Goal: Register for event/course

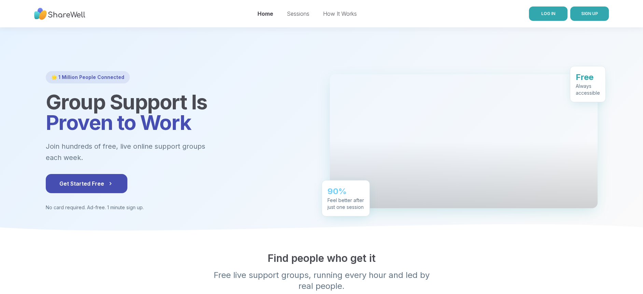
click at [559, 14] on link "LOG IN" at bounding box center [548, 13] width 39 height 14
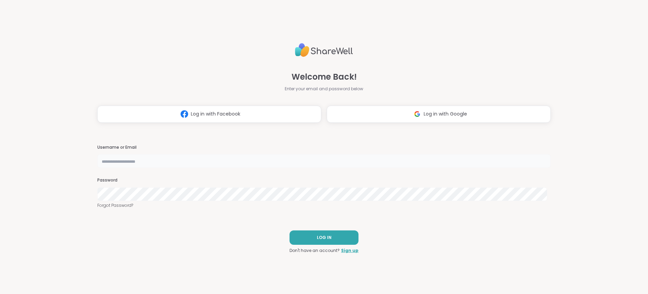
click at [269, 160] on input "text" at bounding box center [324, 161] width 454 height 14
type input "**********"
click at [317, 241] on button "LOG IN" at bounding box center [324, 237] width 69 height 14
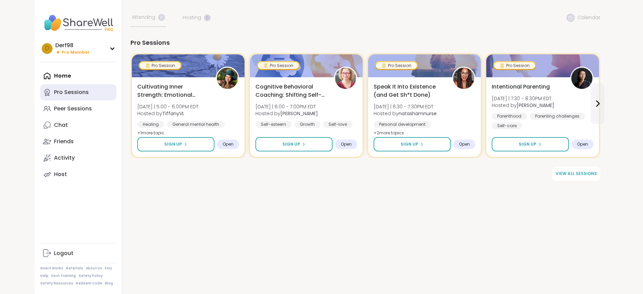
click at [82, 95] on div "Pro Sessions" at bounding box center [71, 92] width 35 height 8
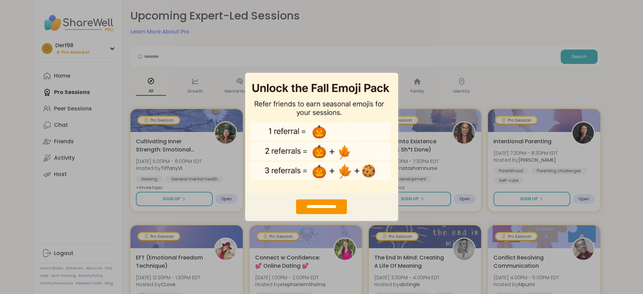
click at [435, 221] on div "**********" at bounding box center [321, 147] width 643 height 294
click at [383, 86] on img "entering modal" at bounding box center [321, 132] width 153 height 120
click at [318, 80] on img "entering modal" at bounding box center [321, 132] width 153 height 120
click at [279, 76] on img "entering modal" at bounding box center [321, 132] width 153 height 120
click at [68, 89] on div "**********" at bounding box center [321, 147] width 643 height 294
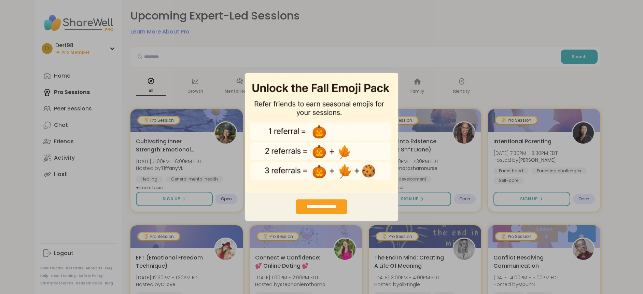
click at [331, 204] on div "**********" at bounding box center [321, 206] width 51 height 15
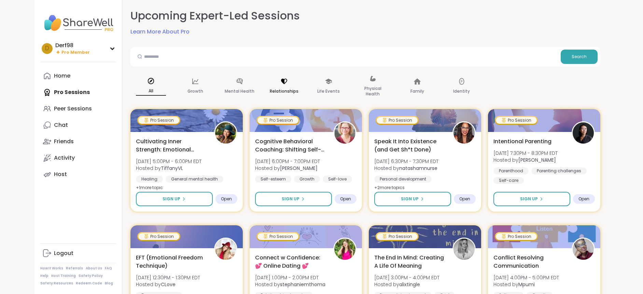
click at [281, 86] on div "Relationships" at bounding box center [284, 86] width 41 height 34
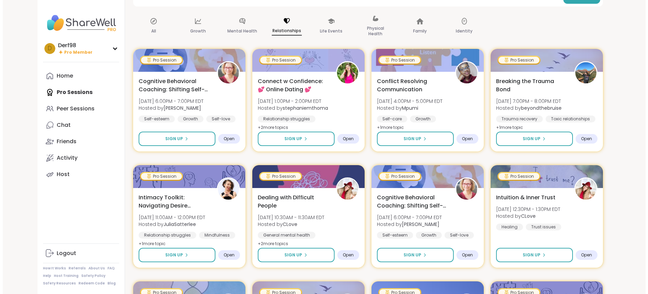
scroll to position [68, 0]
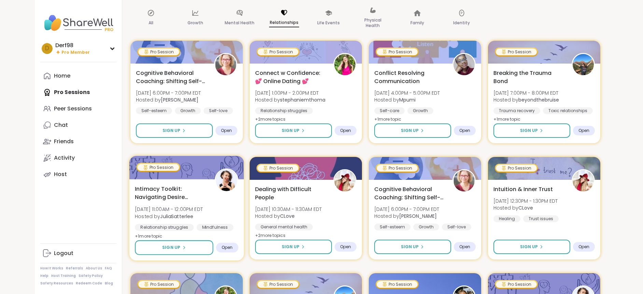
click at [215, 208] on div "Intimacy Toolkit: Navigating Desire Dynamics [DATE] 11:00AM - 12:00PM EDT Hoste…" at bounding box center [186, 212] width 103 height 56
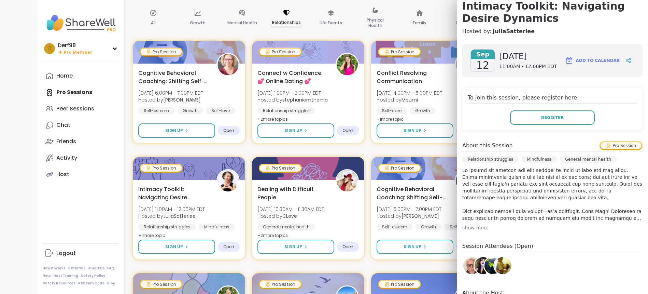
click at [465, 228] on div "show more" at bounding box center [552, 227] width 180 height 7
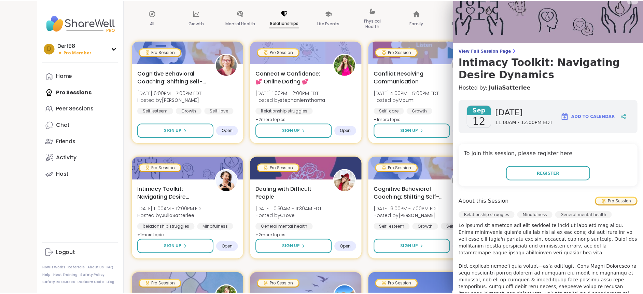
scroll to position [0, 0]
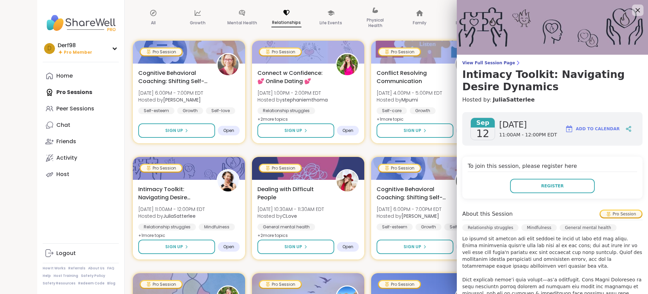
click at [636, 11] on icon at bounding box center [638, 10] width 4 height 4
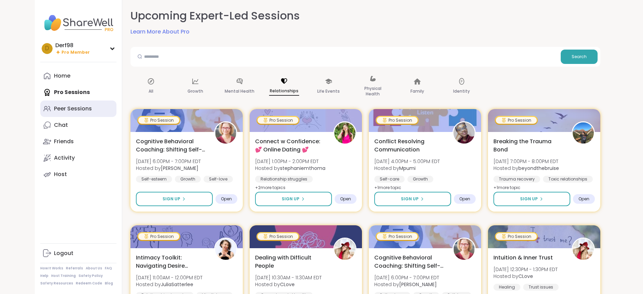
click at [66, 105] on div "Peer Sessions" at bounding box center [73, 109] width 38 height 8
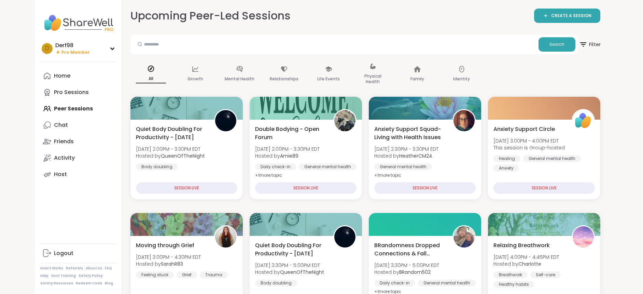
click at [596, 43] on span "Filter" at bounding box center [590, 44] width 22 height 17
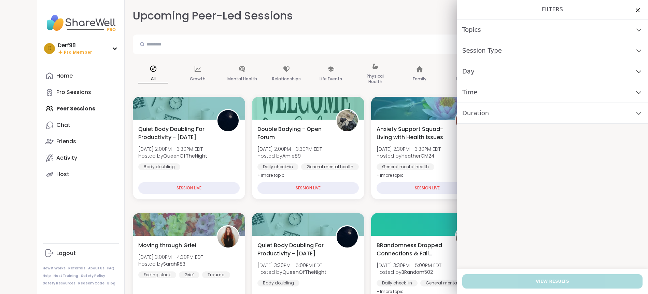
click at [495, 70] on div "Day" at bounding box center [552, 71] width 191 height 21
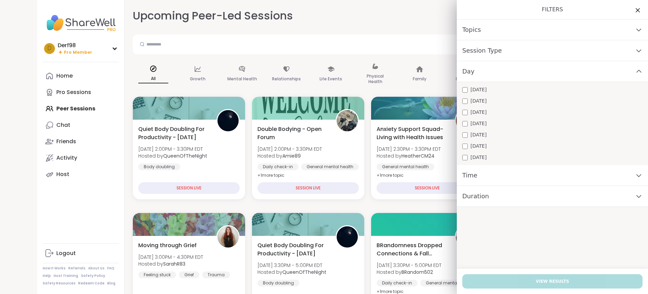
click at [470, 90] on span "[DATE]" at bounding box center [478, 89] width 16 height 7
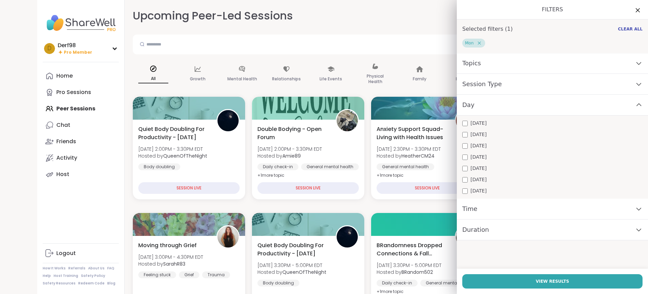
click at [472, 225] on span "Duration" at bounding box center [475, 230] width 27 height 10
click at [475, 211] on div "Time" at bounding box center [552, 208] width 191 height 21
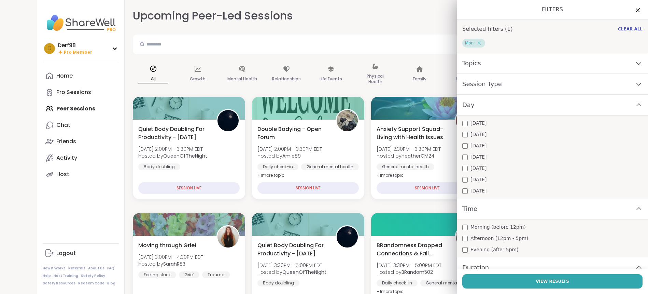
click at [473, 249] on span "Evening (after 5pm)" at bounding box center [494, 249] width 48 height 7
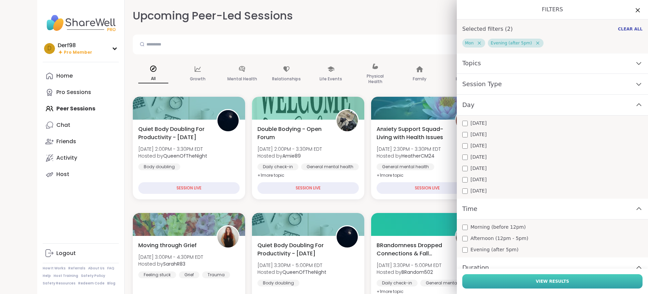
click at [518, 276] on button "View Results" at bounding box center [552, 281] width 180 height 14
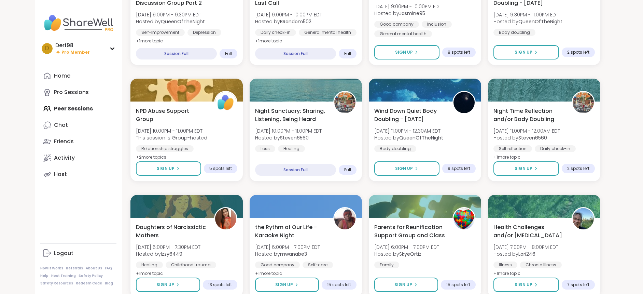
scroll to position [717, 0]
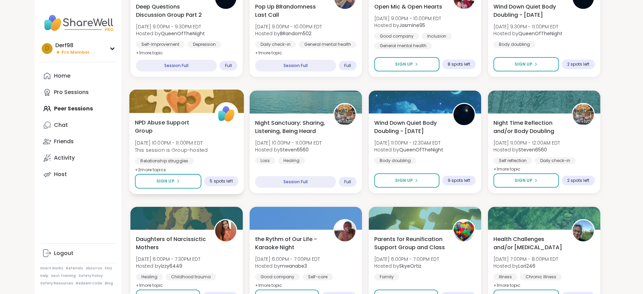
click at [218, 136] on div "NPD Abuse Support Group [DATE] 10:00PM - 11:00PM EDT This session is Group-host…" at bounding box center [186, 146] width 103 height 56
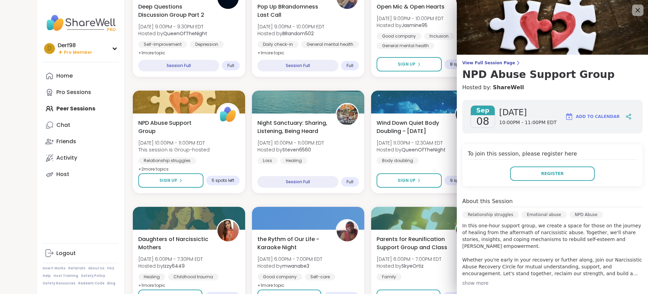
click at [632, 10] on div at bounding box center [638, 10] width 12 height 12
click at [633, 7] on icon at bounding box center [637, 10] width 9 height 9
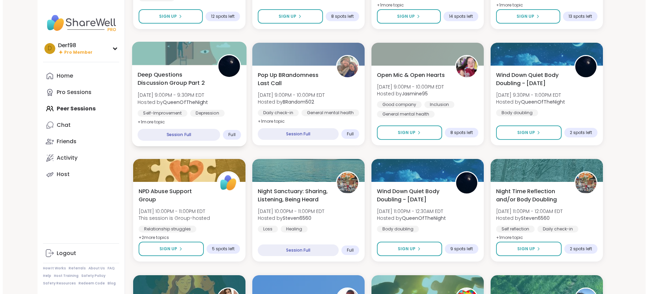
scroll to position [615, 0]
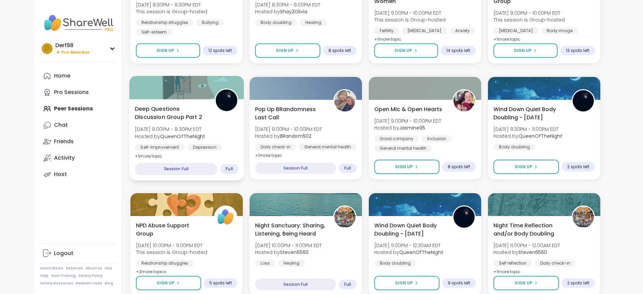
click at [223, 119] on div "Deep Questions Discussion Group Part 2 [DATE] 9:00PM - 9:30PM EDT Hosted by Que…" at bounding box center [186, 132] width 103 height 56
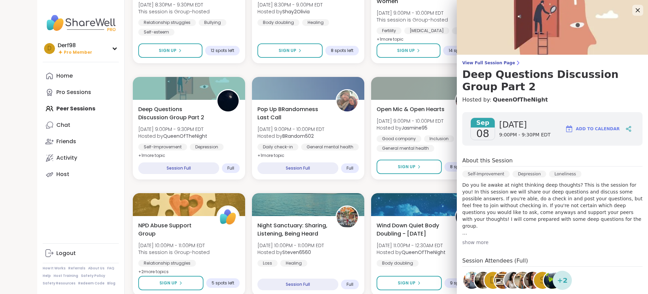
click at [465, 241] on div "show more" at bounding box center [552, 242] width 180 height 7
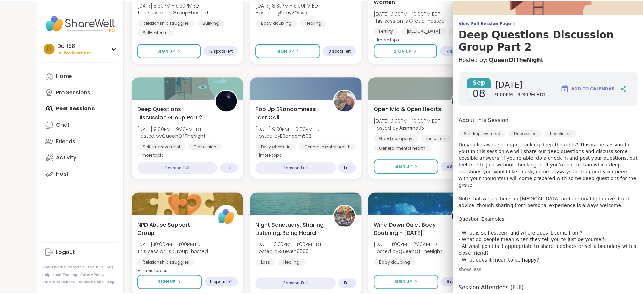
scroll to position [0, 0]
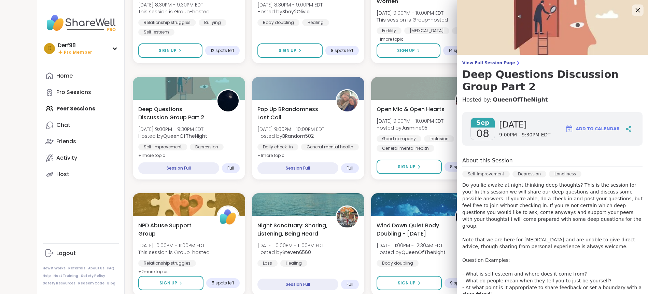
click at [633, 13] on icon at bounding box center [637, 10] width 9 height 9
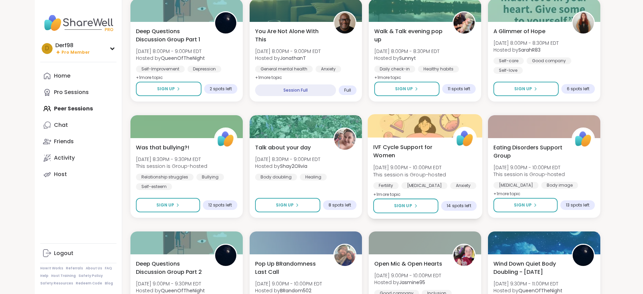
scroll to position [444, 0]
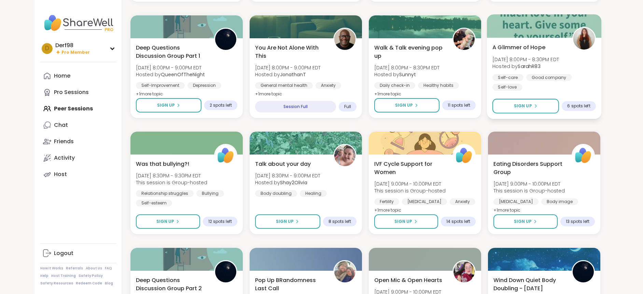
click at [572, 90] on div "Self-care Good company Self-love" at bounding box center [543, 82] width 103 height 17
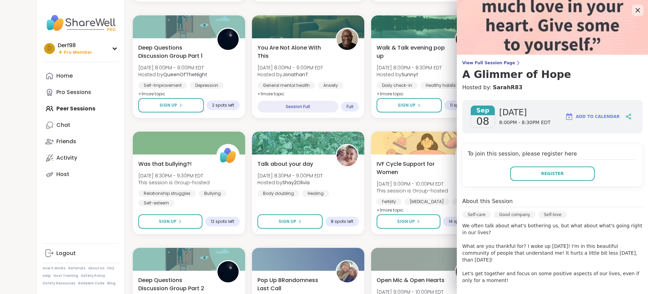
click at [633, 8] on icon at bounding box center [637, 10] width 9 height 9
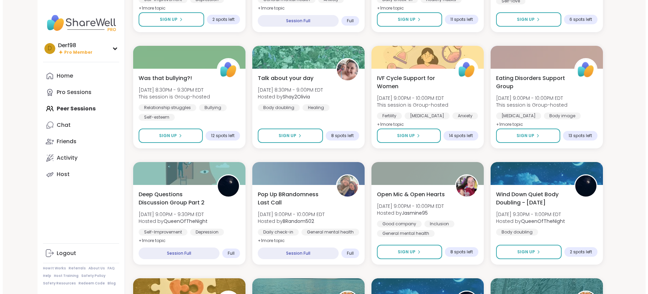
scroll to position [546, 0]
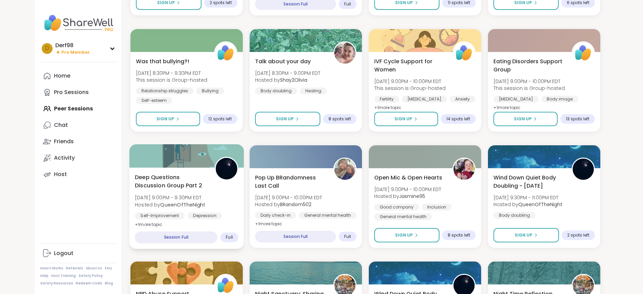
click at [230, 190] on div "Deep Questions Discussion Group Part 2 [DATE] 9:00PM - 9:30PM EDT Hosted by Que…" at bounding box center [186, 201] width 103 height 56
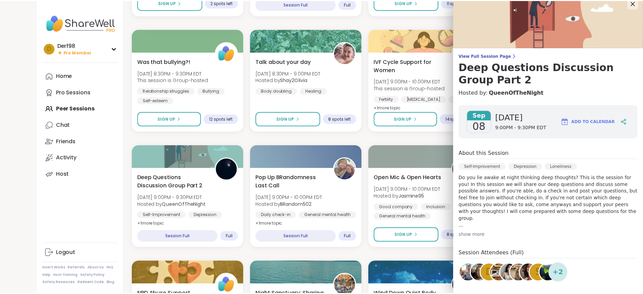
scroll to position [0, 0]
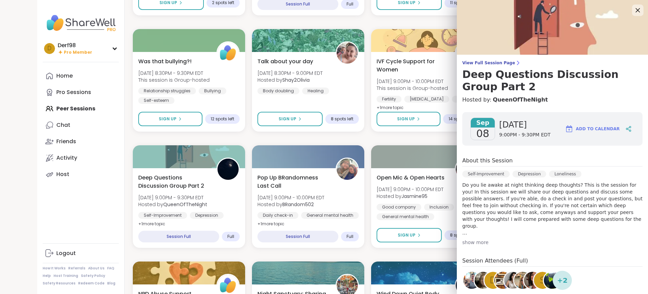
click at [636, 10] on icon at bounding box center [638, 10] width 4 height 4
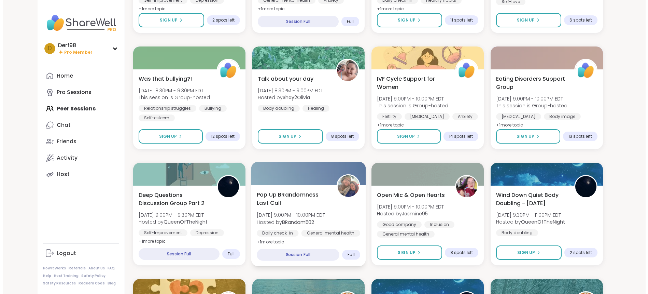
scroll to position [512, 0]
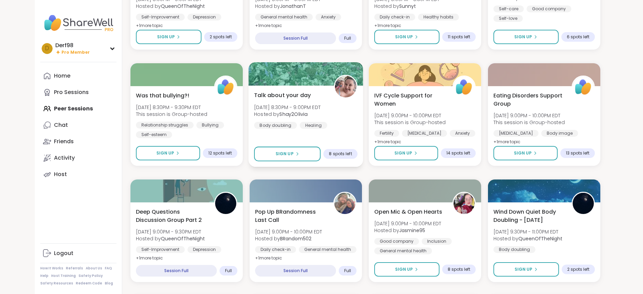
click at [347, 122] on div "Talk about your day [DATE] 8:30PM - 9:00PM EDT Hosted by Shay2Olivia Body doubl…" at bounding box center [305, 110] width 103 height 38
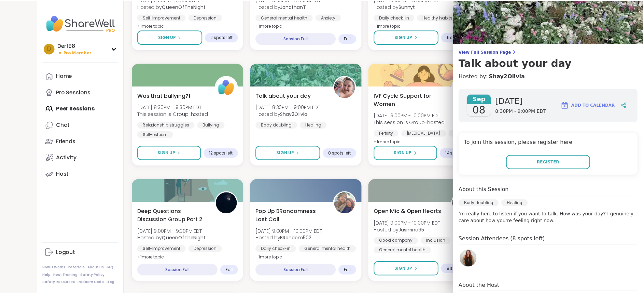
scroll to position [0, 0]
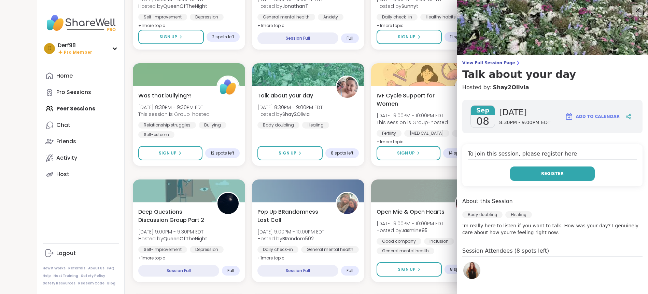
click at [513, 178] on button "Register" at bounding box center [552, 173] width 85 height 14
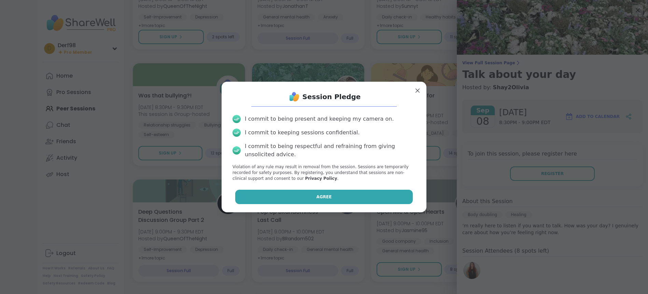
click at [299, 192] on button "Agree" at bounding box center [324, 196] width 178 height 14
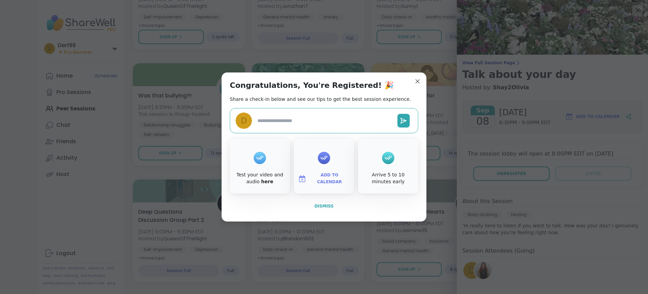
click at [319, 207] on span "Dismiss" at bounding box center [323, 205] width 19 height 5
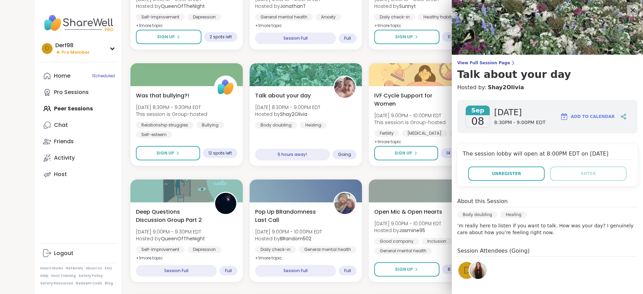
click at [628, 13] on icon at bounding box center [632, 10] width 9 height 9
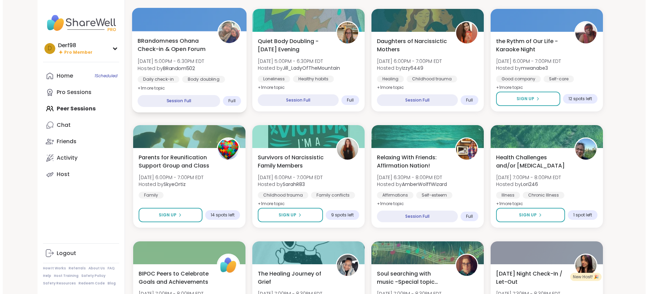
scroll to position [102, 0]
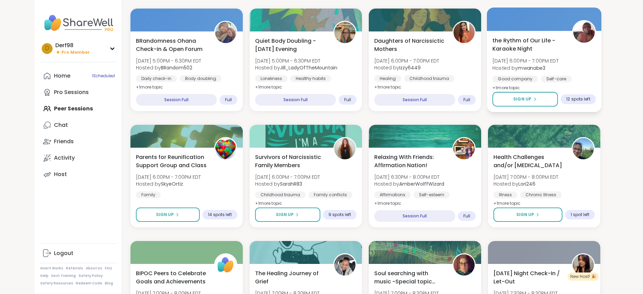
click at [554, 57] on div "the Rythm of Our Life - Karaoke Night [DATE] 6:00PM - 7:00PM EDT Hosted by mwan…" at bounding box center [543, 64] width 103 height 56
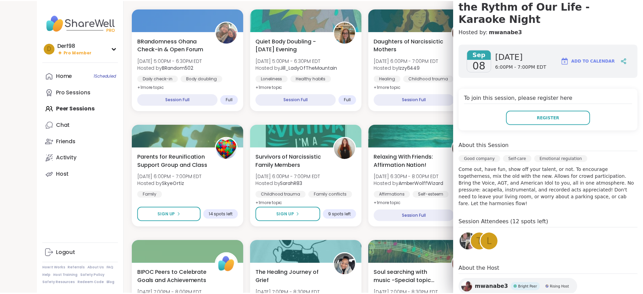
scroll to position [0, 0]
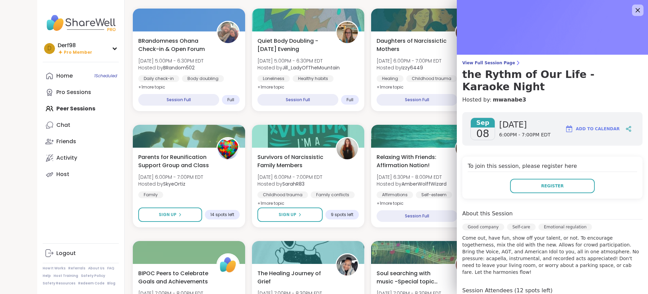
click at [633, 9] on icon at bounding box center [637, 10] width 9 height 9
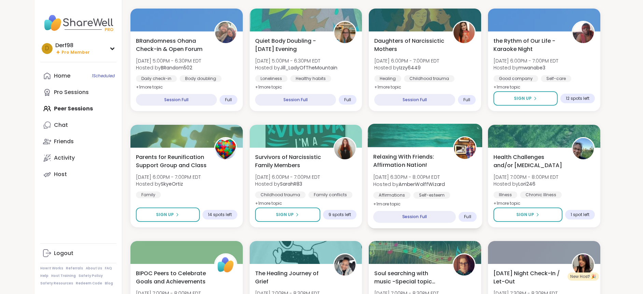
click at [458, 183] on div "Relaxing With Friends: Affirmation Nation! [DATE] 6:30PM - 8:00PM EDT Hosted by…" at bounding box center [424, 180] width 103 height 56
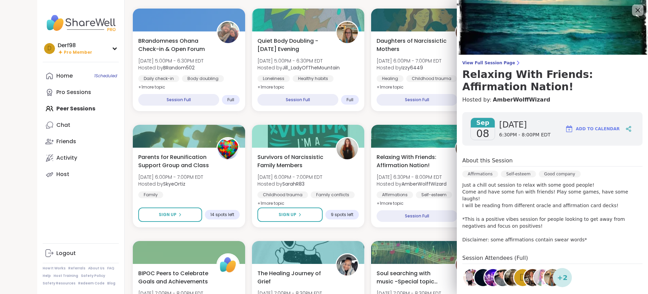
click at [633, 13] on icon at bounding box center [637, 10] width 9 height 9
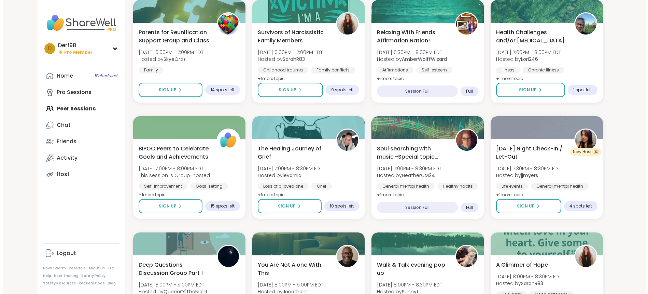
scroll to position [239, 0]
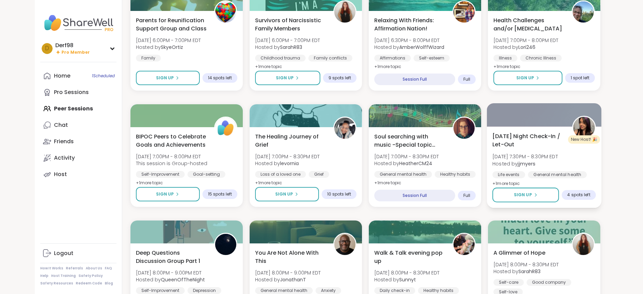
click at [562, 146] on span "[DATE] Night Check-In / Let-Out" at bounding box center [528, 140] width 72 height 17
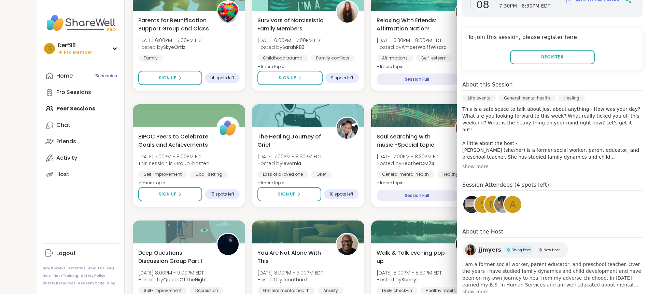
scroll to position [134, 0]
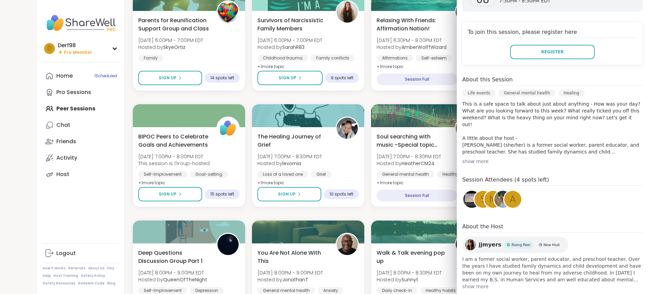
click at [472, 158] on div "show more" at bounding box center [552, 161] width 180 height 7
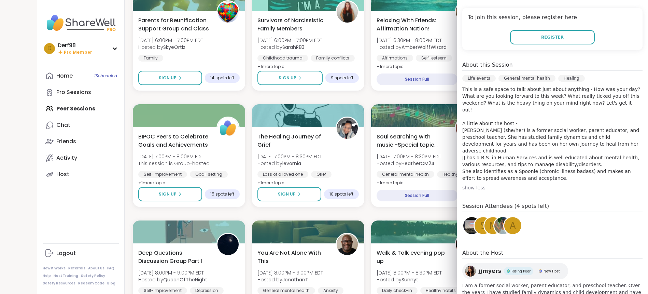
scroll to position [161, 0]
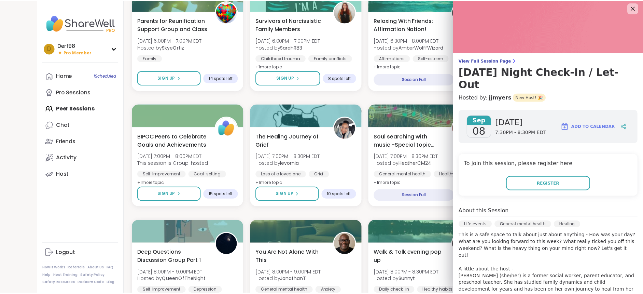
scroll to position [0, 0]
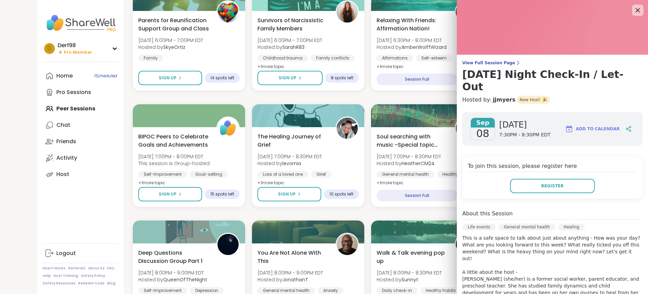
click at [633, 10] on icon at bounding box center [637, 10] width 9 height 9
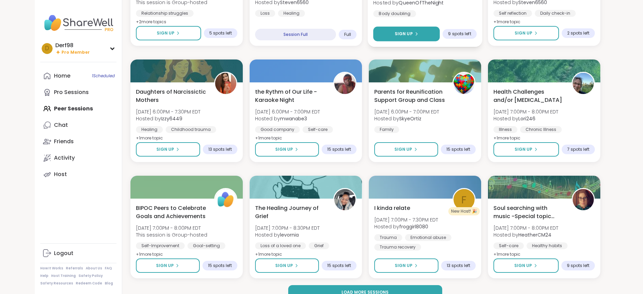
scroll to position [876, 0]
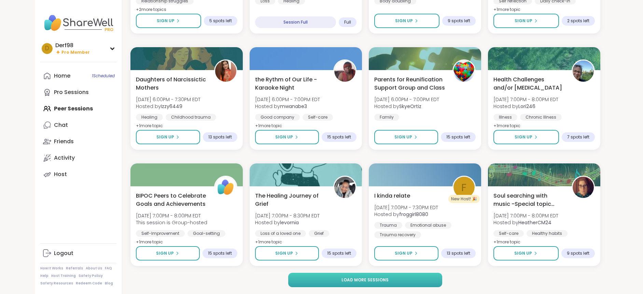
click at [366, 277] on span "Load more sessions" at bounding box center [364, 280] width 47 height 6
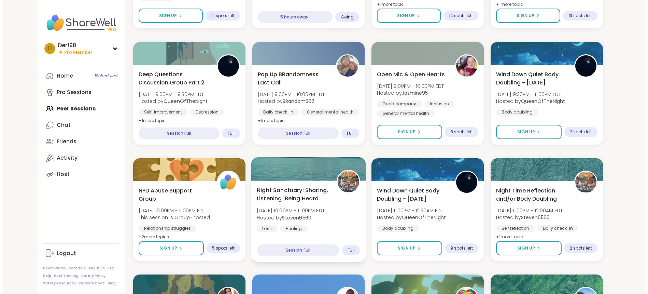
scroll to position [637, 0]
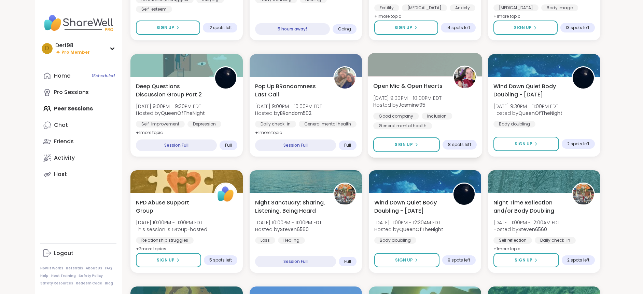
click at [441, 108] on span "Hosted by Jasmine95" at bounding box center [407, 104] width 68 height 7
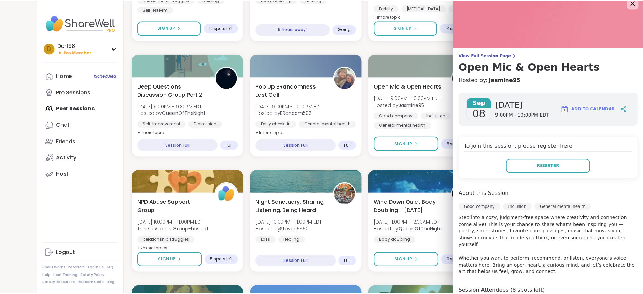
scroll to position [0, 0]
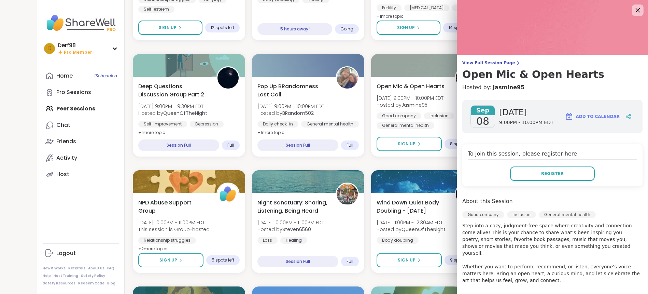
click at [633, 12] on icon at bounding box center [637, 10] width 9 height 9
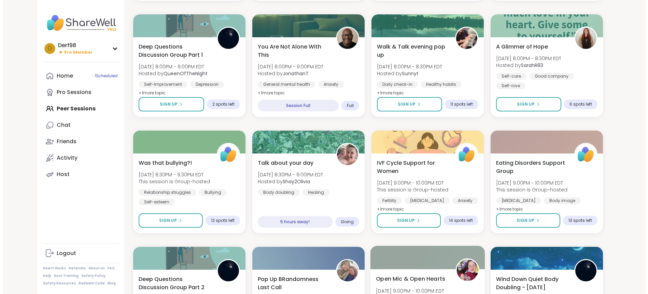
scroll to position [433, 0]
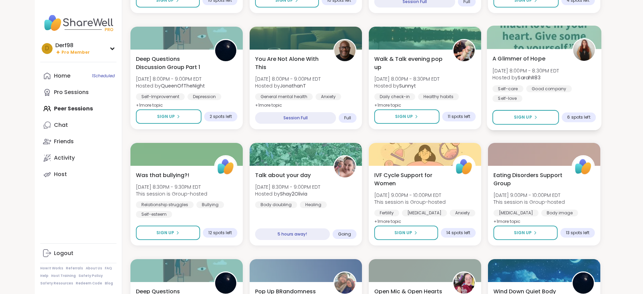
click at [559, 79] on span "Hosted by SarahR83" at bounding box center [525, 77] width 67 height 7
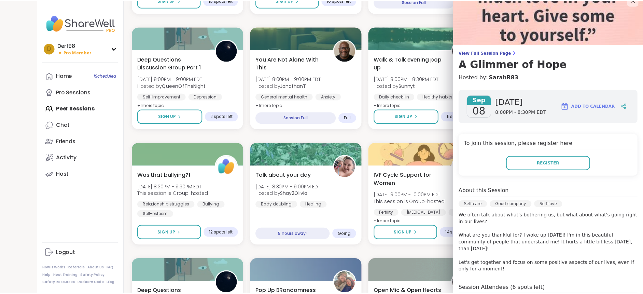
scroll to position [0, 0]
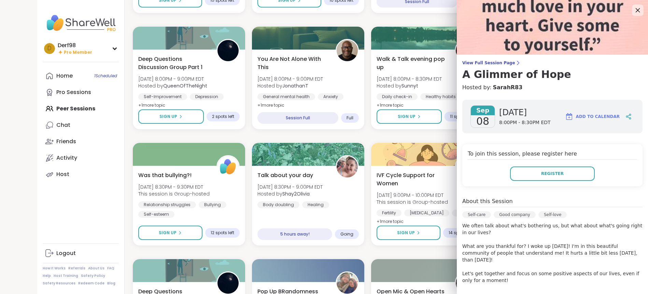
click at [633, 14] on icon at bounding box center [637, 10] width 9 height 9
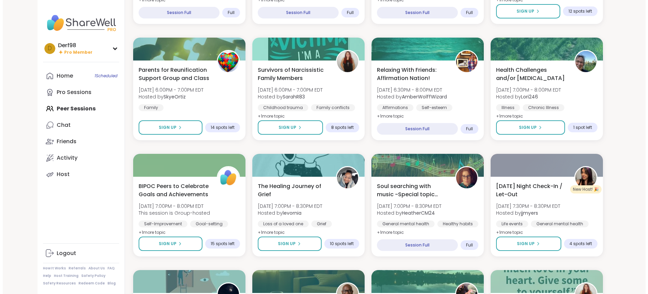
scroll to position [205, 0]
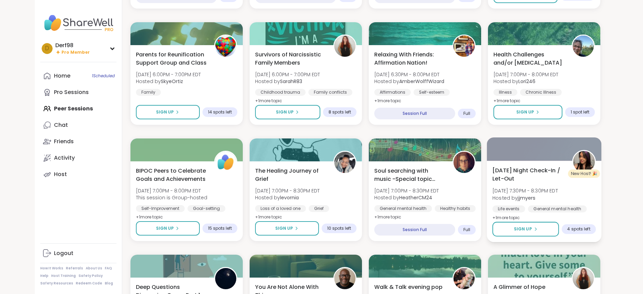
click at [585, 190] on div "[DATE] Night Check-In / Let-Out [DATE] 7:30PM - 8:30PM EDT Hosted by jjmyers Li…" at bounding box center [543, 194] width 103 height 56
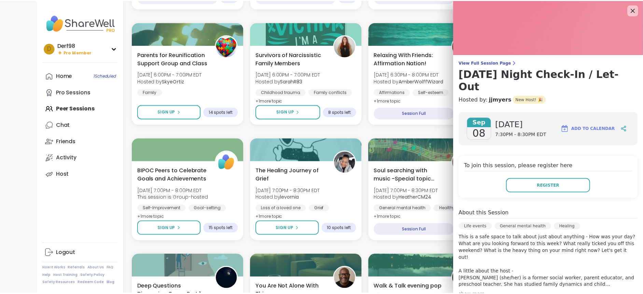
scroll to position [0, 0]
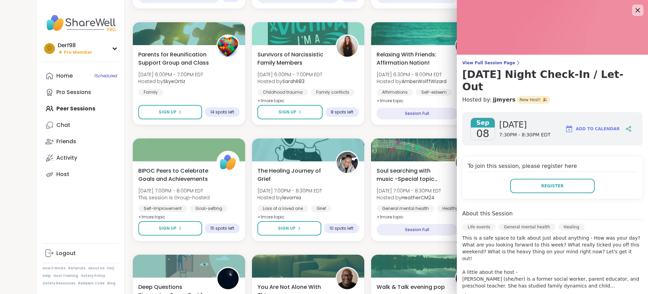
click at [633, 12] on icon at bounding box center [637, 10] width 9 height 9
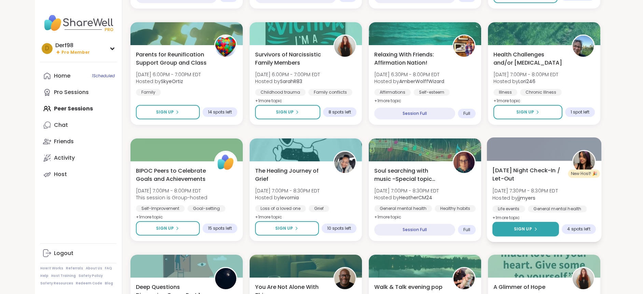
click at [525, 228] on span "Sign Up" at bounding box center [522, 229] width 18 height 6
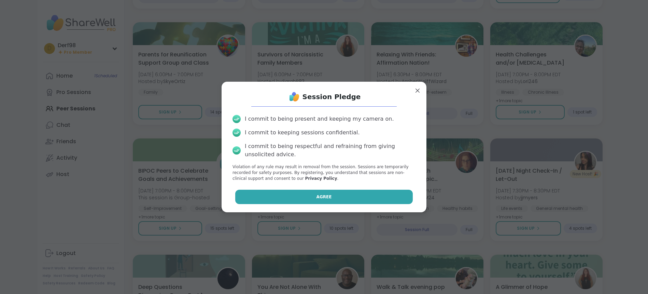
click at [321, 198] on span "Agree" at bounding box center [323, 197] width 15 height 6
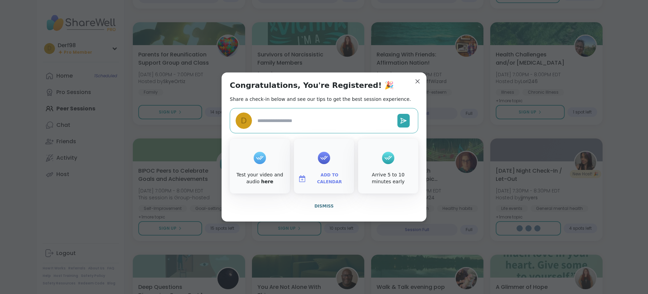
type textarea "*"
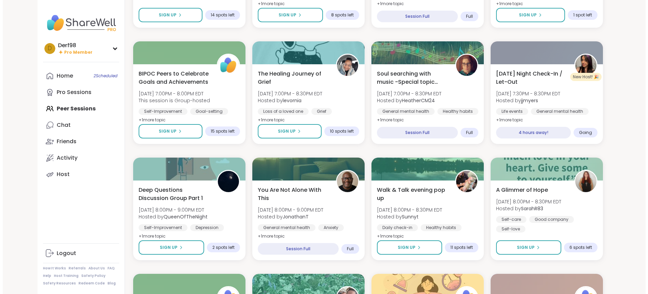
scroll to position [307, 0]
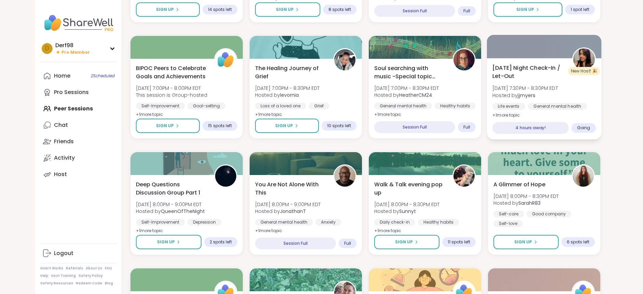
click at [558, 90] on span "[DATE] 7:30PM - 8:30PM EDT" at bounding box center [525, 88] width 66 height 7
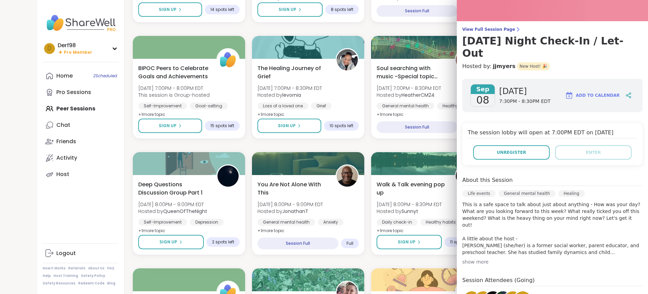
scroll to position [0, 0]
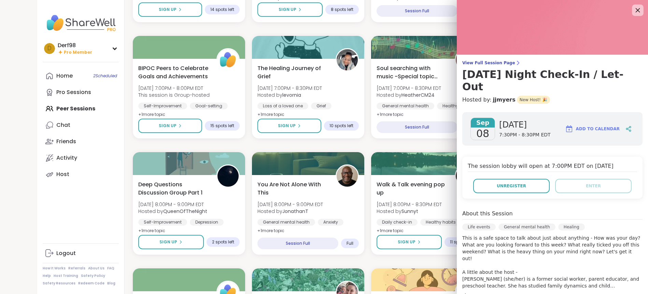
click at [636, 11] on icon at bounding box center [638, 10] width 4 height 4
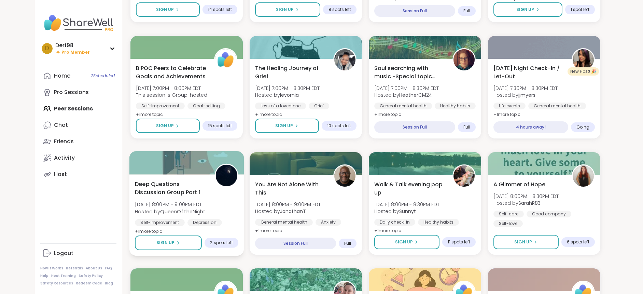
click at [231, 214] on div "Deep Questions Discussion Group Part 1 [DATE] 8:00PM - 9:00PM EDT Hosted by Que…" at bounding box center [186, 208] width 103 height 56
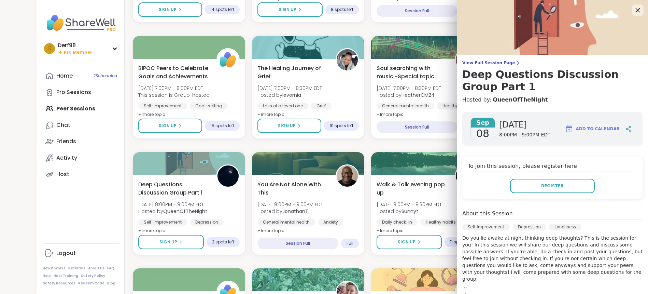
click at [633, 10] on icon at bounding box center [637, 10] width 9 height 9
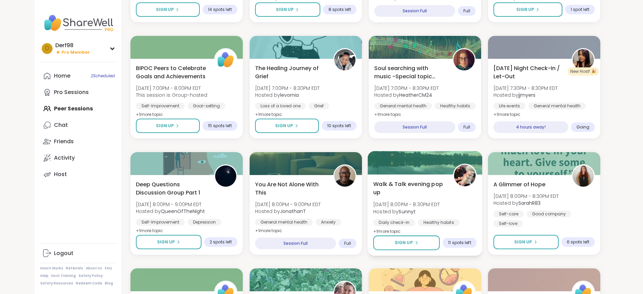
click at [455, 197] on div "Walk & Talk evening pop up [DATE] 8:00PM - 8:30PM EDT Hosted by Sunnyt Daily ch…" at bounding box center [424, 208] width 103 height 56
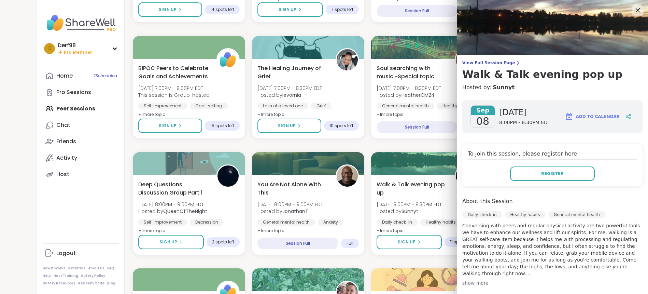
click at [633, 10] on icon at bounding box center [637, 10] width 9 height 9
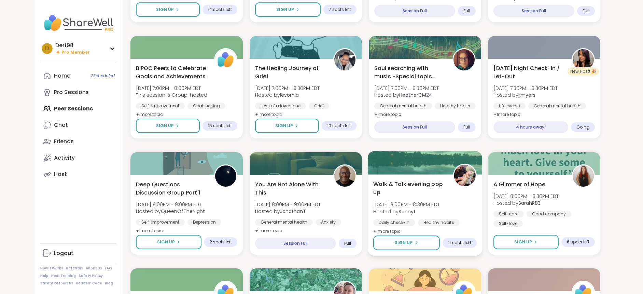
scroll to position [341, 0]
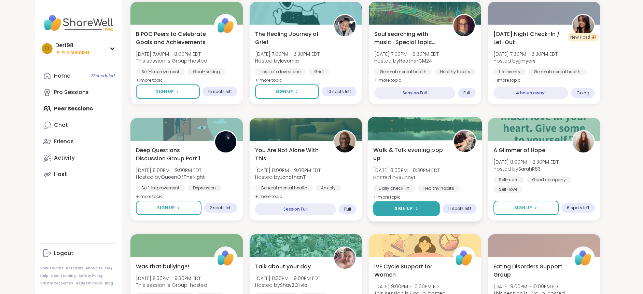
click at [408, 209] on span "Sign Up" at bounding box center [403, 208] width 18 height 6
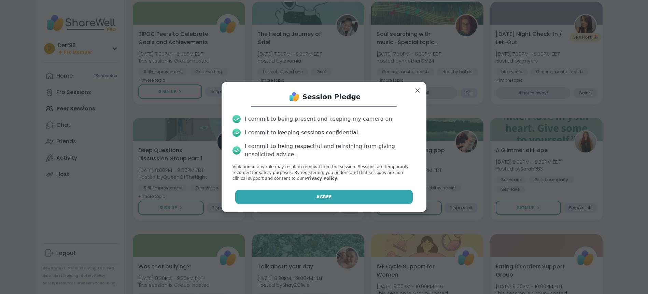
click at [358, 200] on button "Agree" at bounding box center [324, 196] width 178 height 14
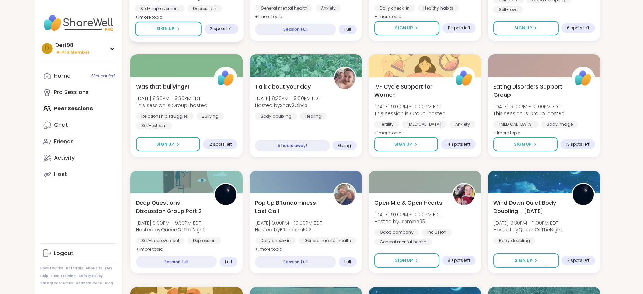
scroll to position [512, 0]
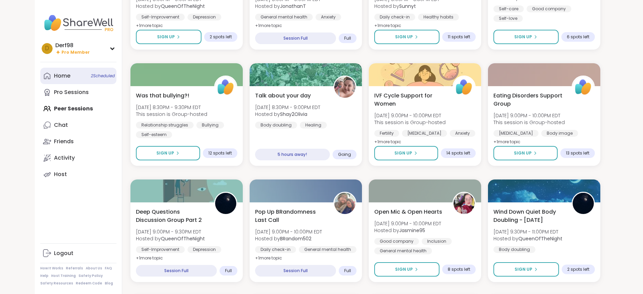
click at [61, 79] on div "Home 2 Scheduled" at bounding box center [62, 76] width 16 height 8
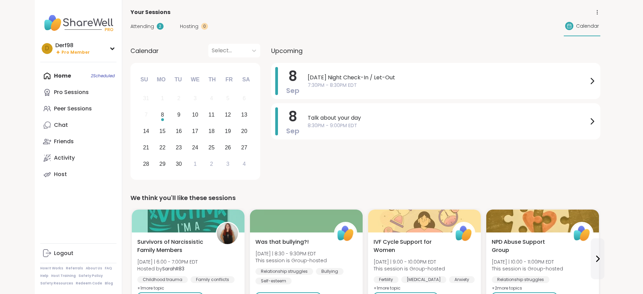
click at [141, 27] on span "Attending" at bounding box center [142, 26] width 24 height 7
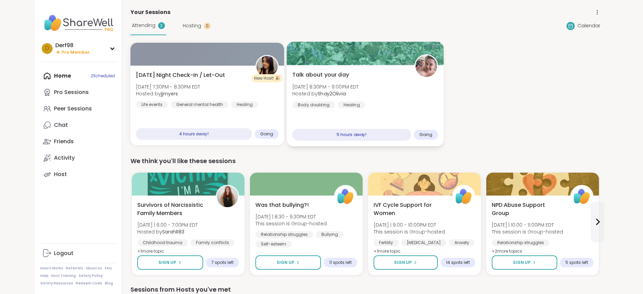
click at [387, 115] on div "Talk about your day [DATE] 8:30PM - 9:00PM EDT Hosted by Shay2Olivia Body doubl…" at bounding box center [365, 105] width 157 height 81
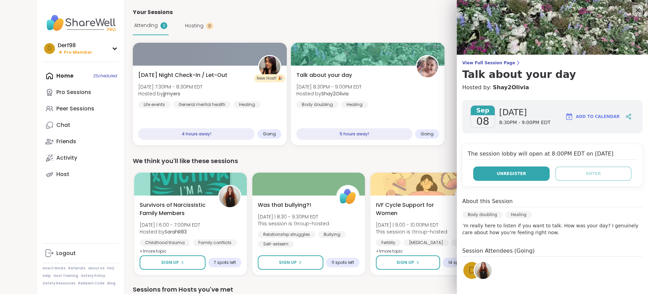
click at [516, 171] on span "Unregister" at bounding box center [511, 173] width 29 height 6
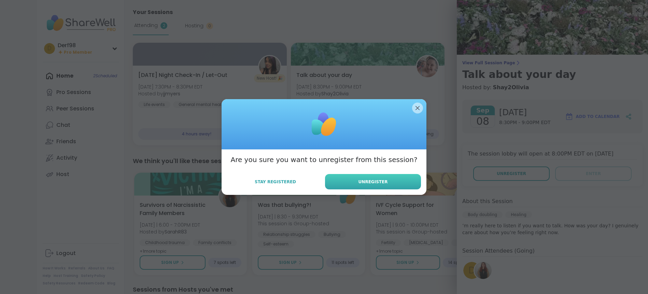
click at [384, 180] on button "Unregister" at bounding box center [373, 181] width 96 height 15
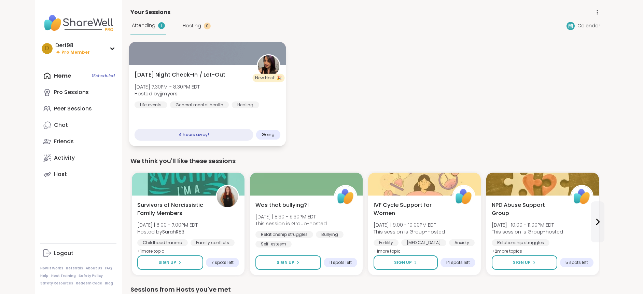
click at [259, 64] on img at bounding box center [268, 66] width 22 height 22
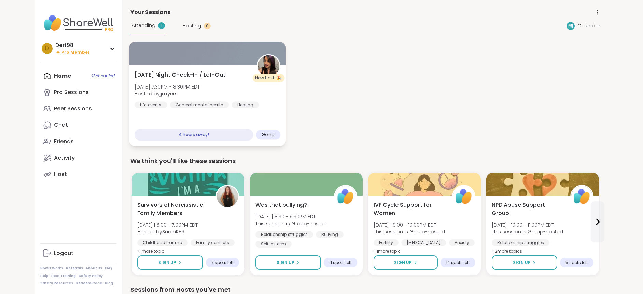
click at [273, 97] on div "[DATE] Night Check-In / Let-Out [DATE] 7:30PM - 8:30PM EDT Hosted by jjmyers Li…" at bounding box center [207, 90] width 146 height 38
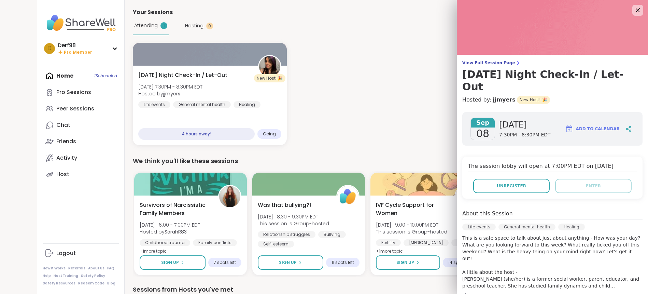
click at [362, 72] on div "New Host! 🎉 [DATE] Night Check-In / Let-Out [DATE] 7:30PM - 8:30PM EDT Hosted b…" at bounding box center [368, 94] width 470 height 102
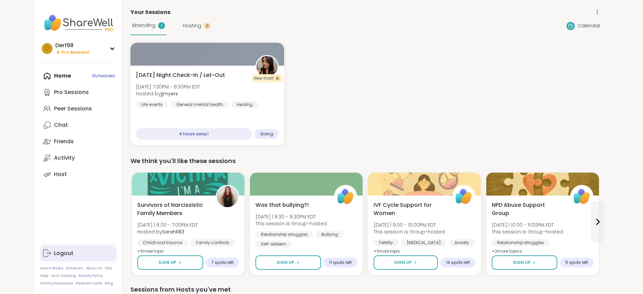
click at [61, 254] on div "Logout" at bounding box center [63, 253] width 19 height 8
